Goal: Task Accomplishment & Management: Manage account settings

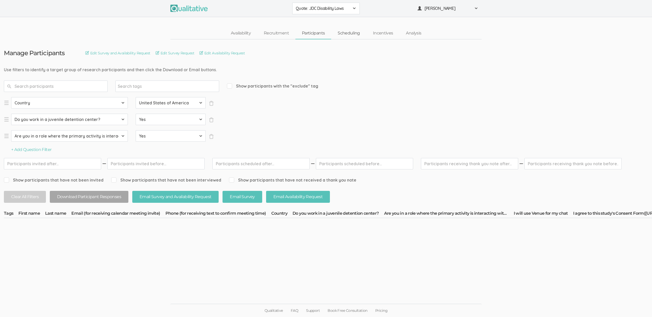
click at [353, 32] on link "Scheduling" at bounding box center [348, 33] width 35 height 11
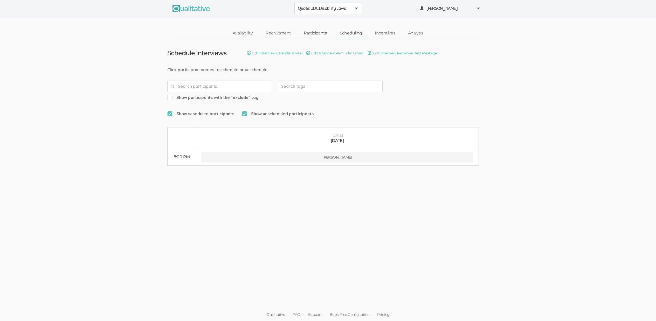
click at [308, 36] on link "Participants" at bounding box center [315, 33] width 36 height 11
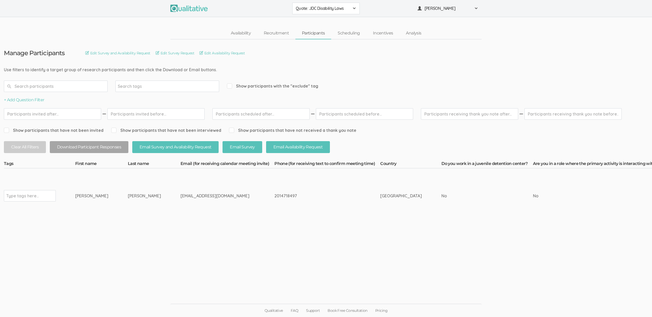
click at [118, 245] on ui-view "Manage Participants Edit Survey and Availability Request Edit Survey Request Ed…" at bounding box center [326, 158] width 652 height 239
drag, startPoint x: 132, startPoint y: 197, endPoint x: 63, endPoint y: 201, distance: 68.5
copy tr "Type tags here... Abigail Coffey"
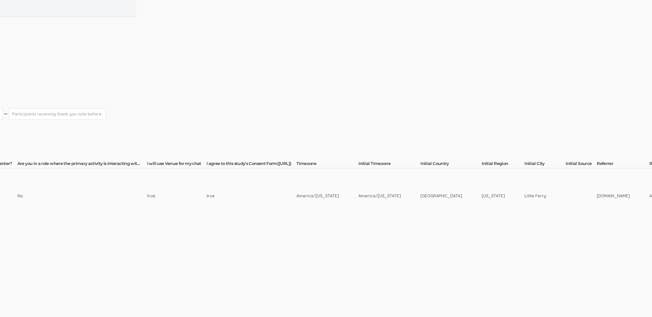
scroll to position [0, 1343]
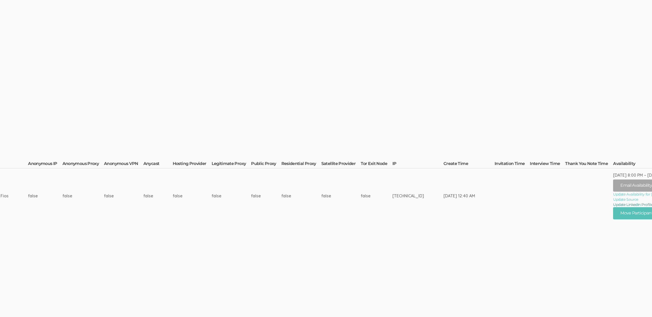
click at [613, 203] on link "Update LinkedIn Profile URL" at bounding box center [646, 204] width 67 height 5
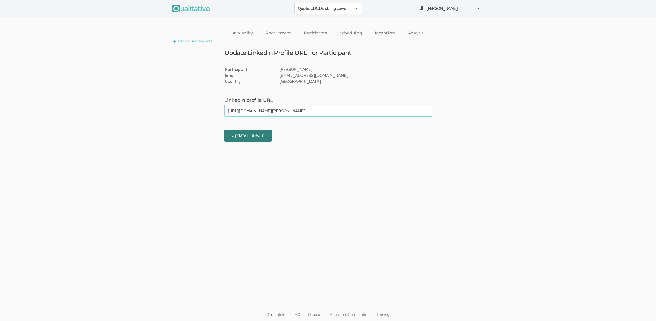
type input "[URL][DOMAIN_NAME][PERSON_NAME]"
click at [254, 138] on input "Update LinkedIn" at bounding box center [247, 136] width 47 height 12
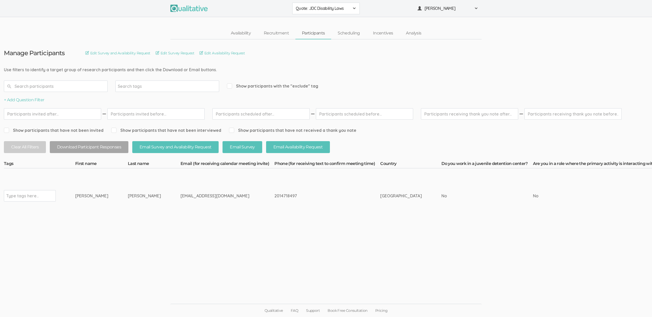
click at [176, 267] on ui-view "Manage Participants Edit Survey and Availability Request Edit Survey Request Ed…" at bounding box center [326, 158] width 652 height 239
